Goal: Find specific page/section: Find specific page/section

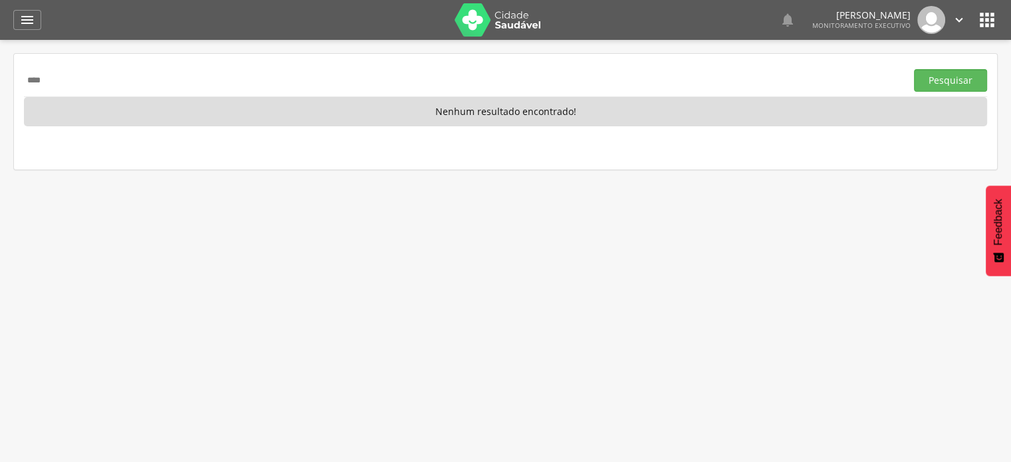
click at [914, 69] on button "Pesquisar" at bounding box center [950, 80] width 73 height 23
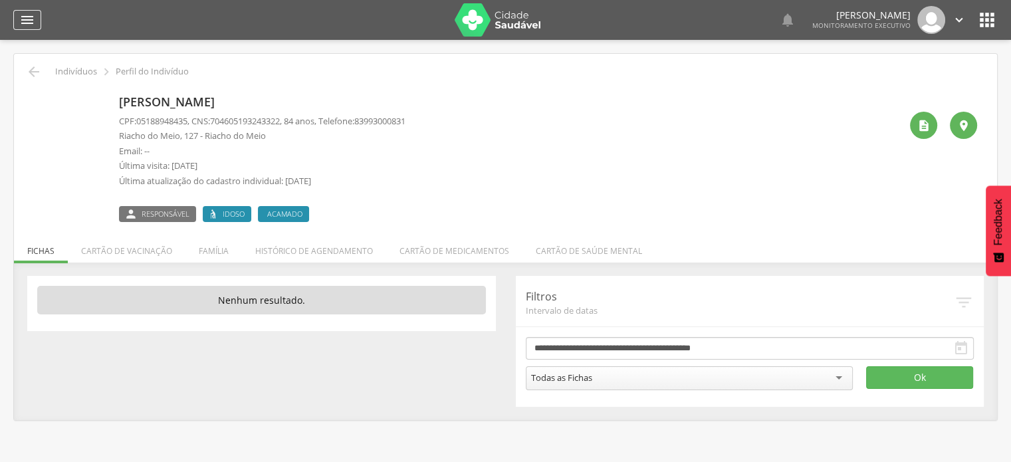
click at [32, 18] on icon "" at bounding box center [27, 20] width 16 height 16
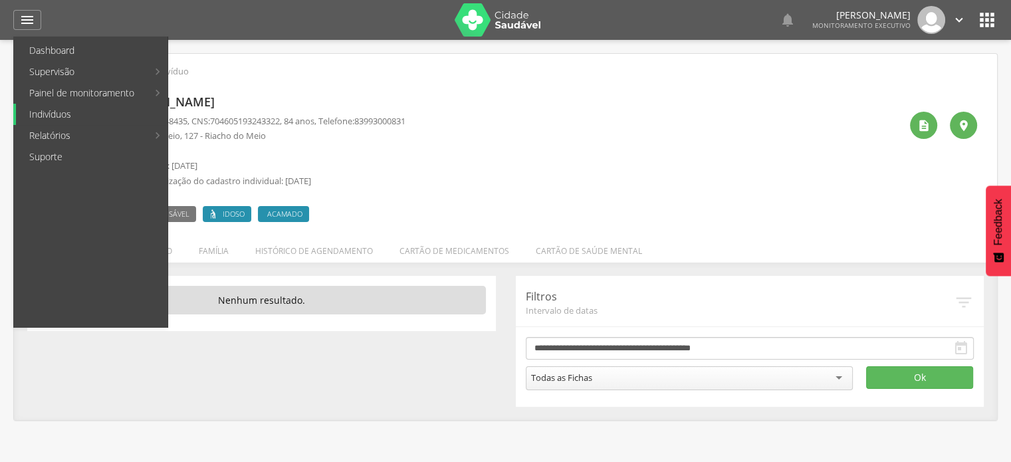
click at [61, 114] on link "Indivíduos" at bounding box center [92, 114] width 152 height 21
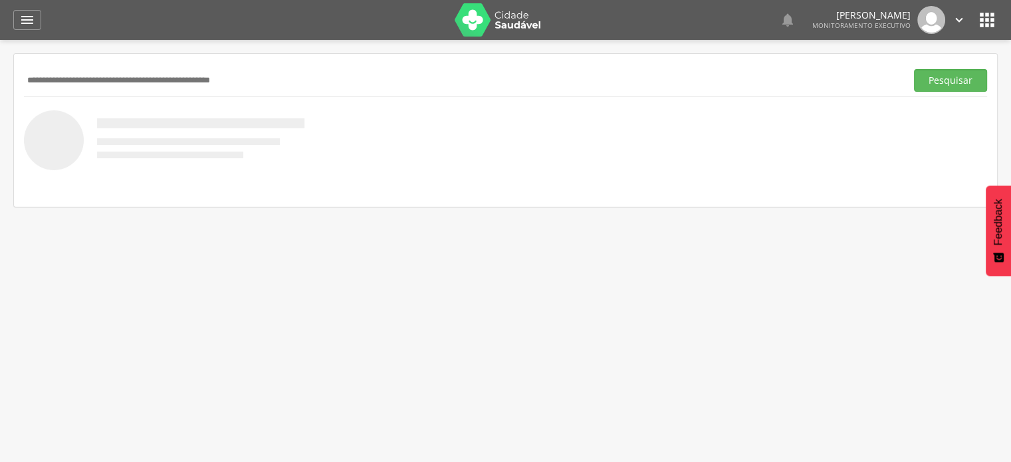
click at [116, 82] on input "text" at bounding box center [462, 80] width 877 height 23
paste input "**********"
type input "**********"
click at [914, 69] on button "Pesquisar" at bounding box center [950, 80] width 73 height 23
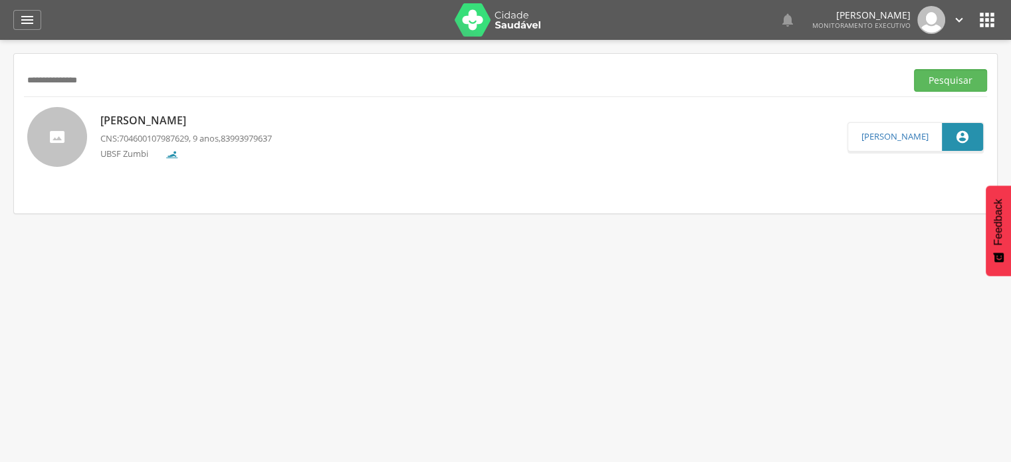
click at [243, 136] on span "83993979637" at bounding box center [246, 138] width 51 height 12
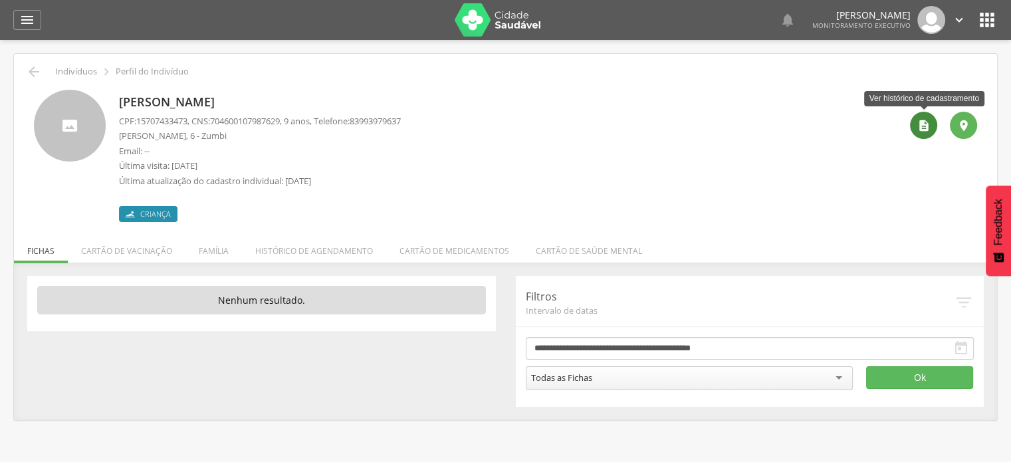
click at [926, 122] on icon "" at bounding box center [924, 125] width 13 height 13
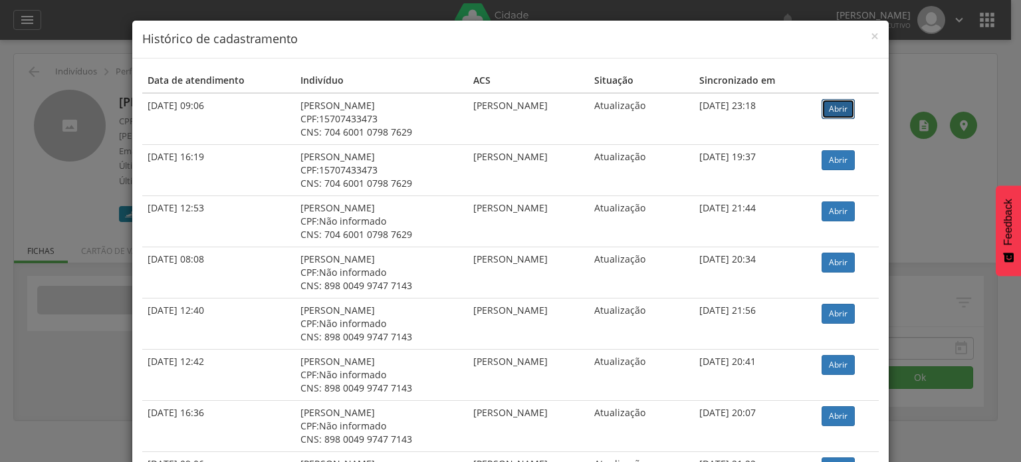
click at [838, 106] on link "Abrir" at bounding box center [838, 109] width 33 height 20
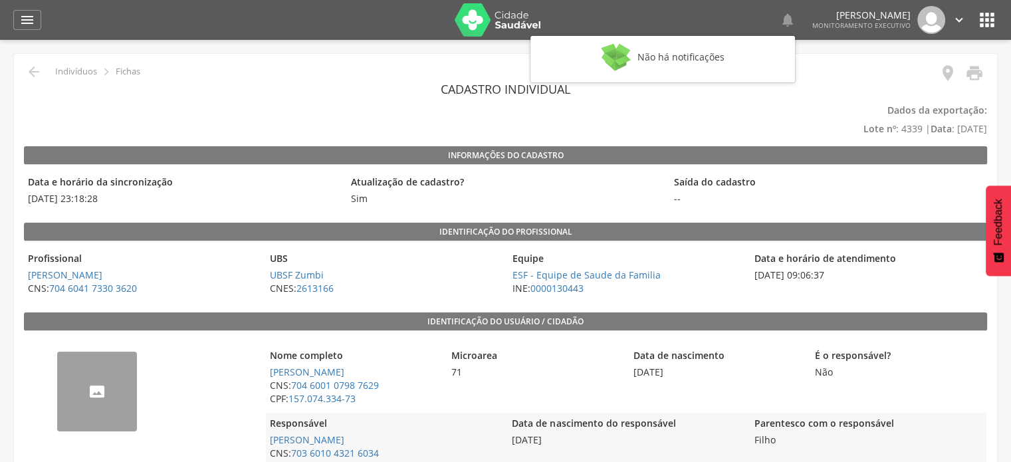
click at [487, 203] on div "Atualização de cadastro? Sim" at bounding box center [505, 191] width 316 height 38
